Goal: Transaction & Acquisition: Obtain resource

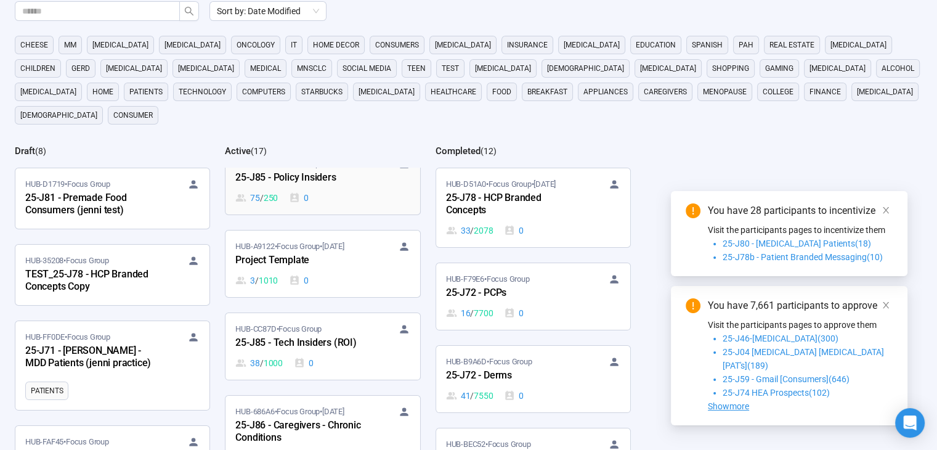
scroll to position [739, 0]
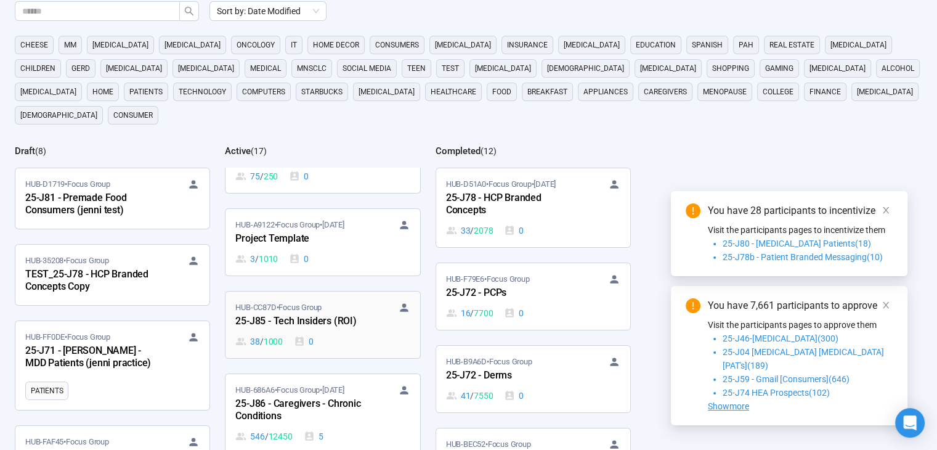
click at [310, 314] on div "25-J85 - Tech Insiders (ROI)" at bounding box center [303, 322] width 136 height 16
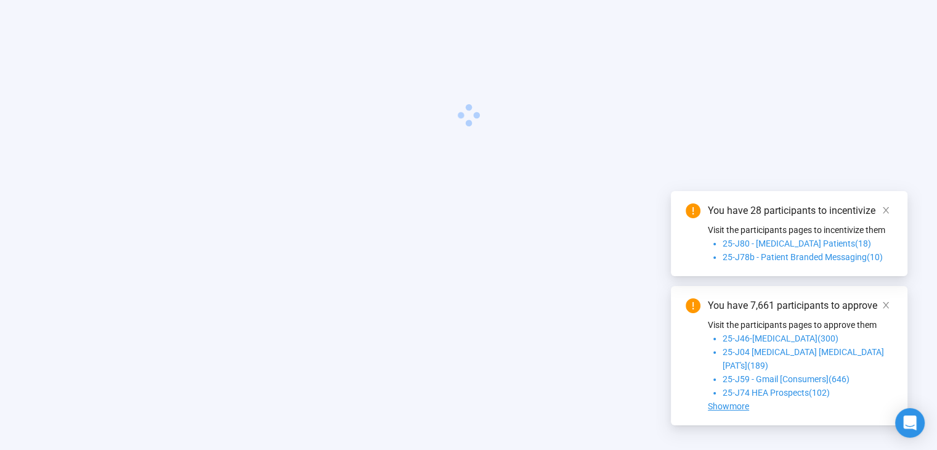
scroll to position [43, 0]
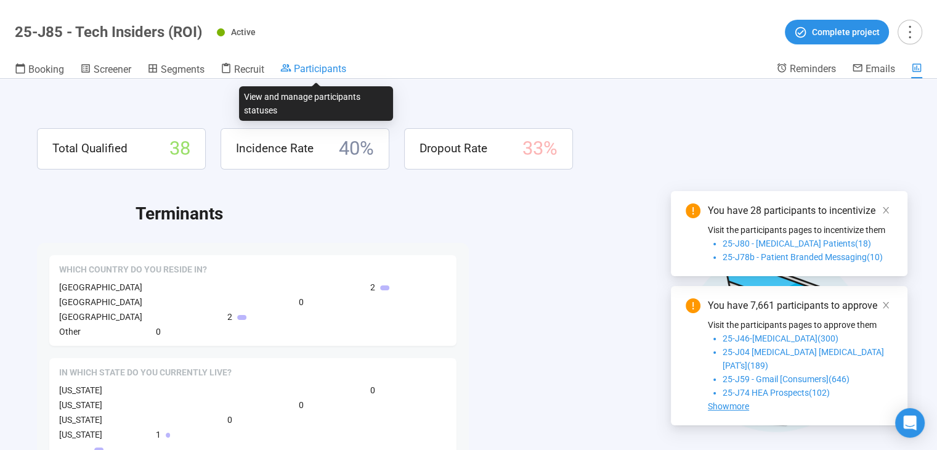
click at [320, 67] on span "Participants" at bounding box center [320, 69] width 52 height 12
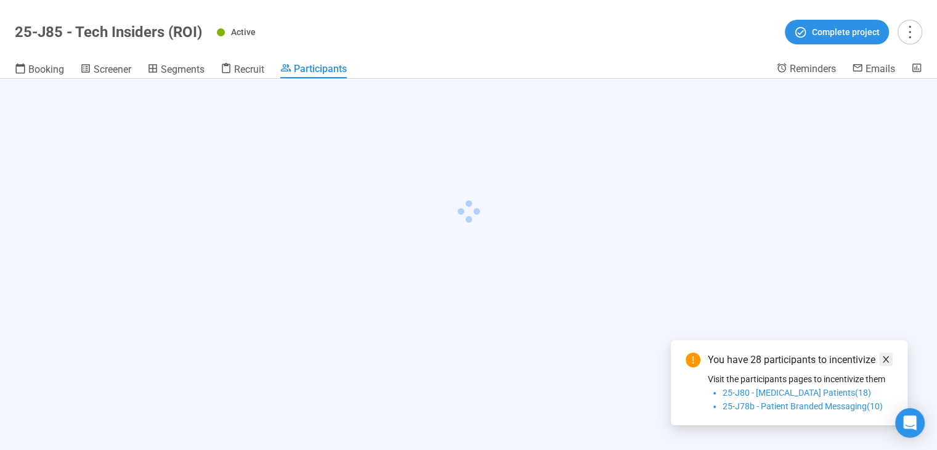
click at [886, 360] on icon "close" at bounding box center [886, 359] width 6 height 6
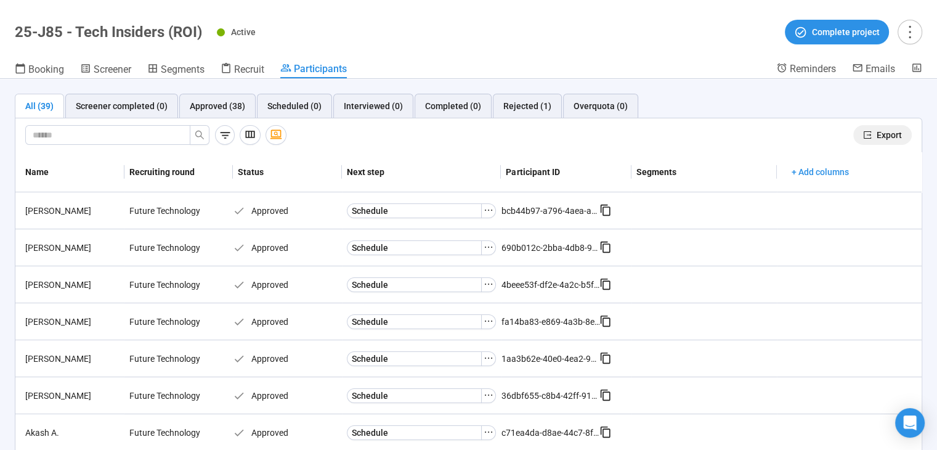
click at [881, 132] on span "Export" at bounding box center [889, 135] width 25 height 14
